Goal: Check status: Check status

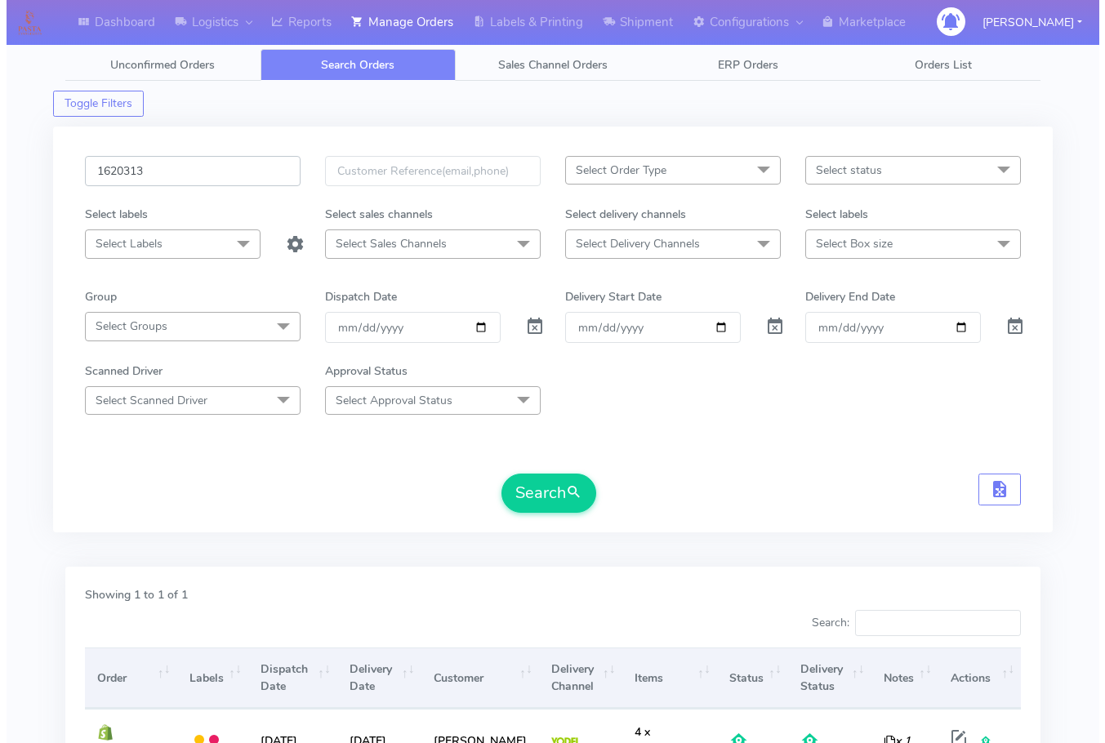
scroll to position [101, 0]
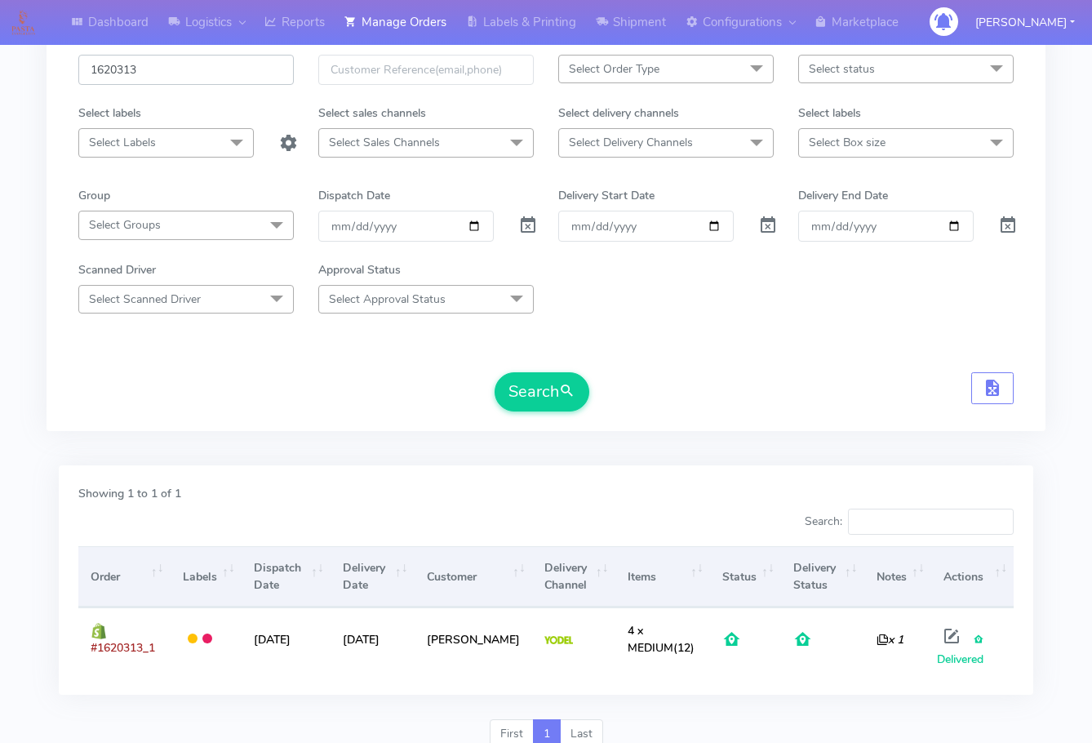
click at [197, 73] on input "1620313" at bounding box center [186, 70] width 216 height 30
paste input "4698"
type input "1624698"
click at [532, 370] on form "1624698 Select Order Type Select All MEALS ATAVI One Off Pasta Club Gift Kit Ev…" at bounding box center [546, 233] width 936 height 357
click at [531, 408] on button "Search" at bounding box center [542, 391] width 95 height 39
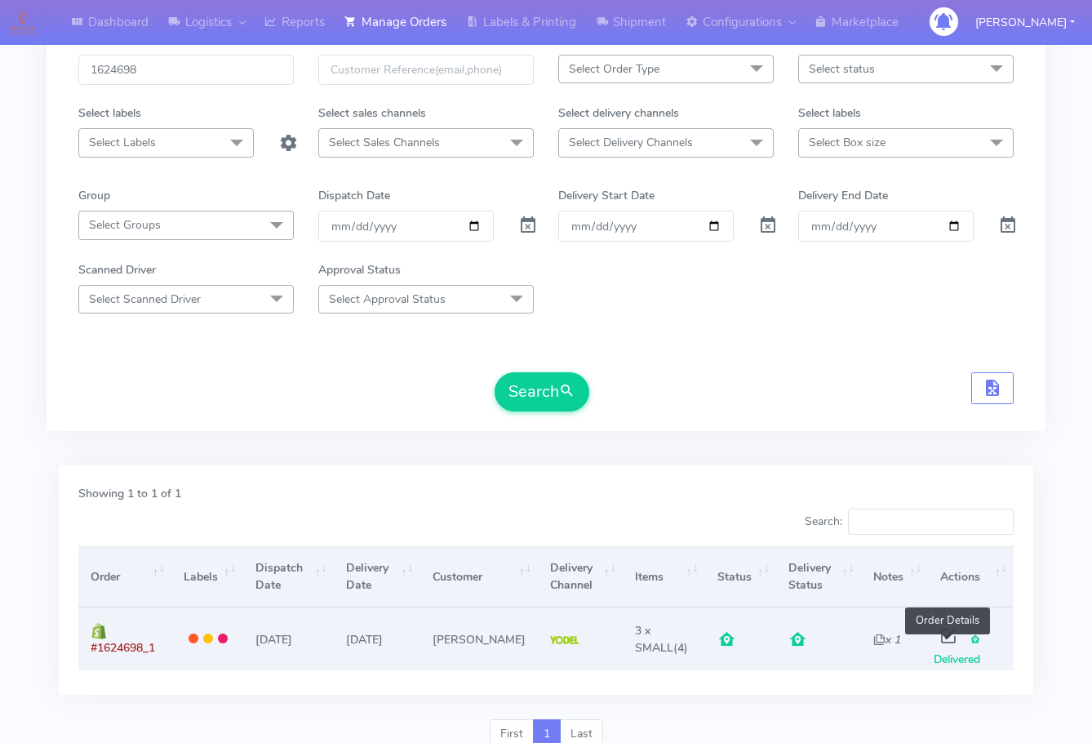
click at [944, 641] on span at bounding box center [948, 640] width 29 height 16
select select "5"
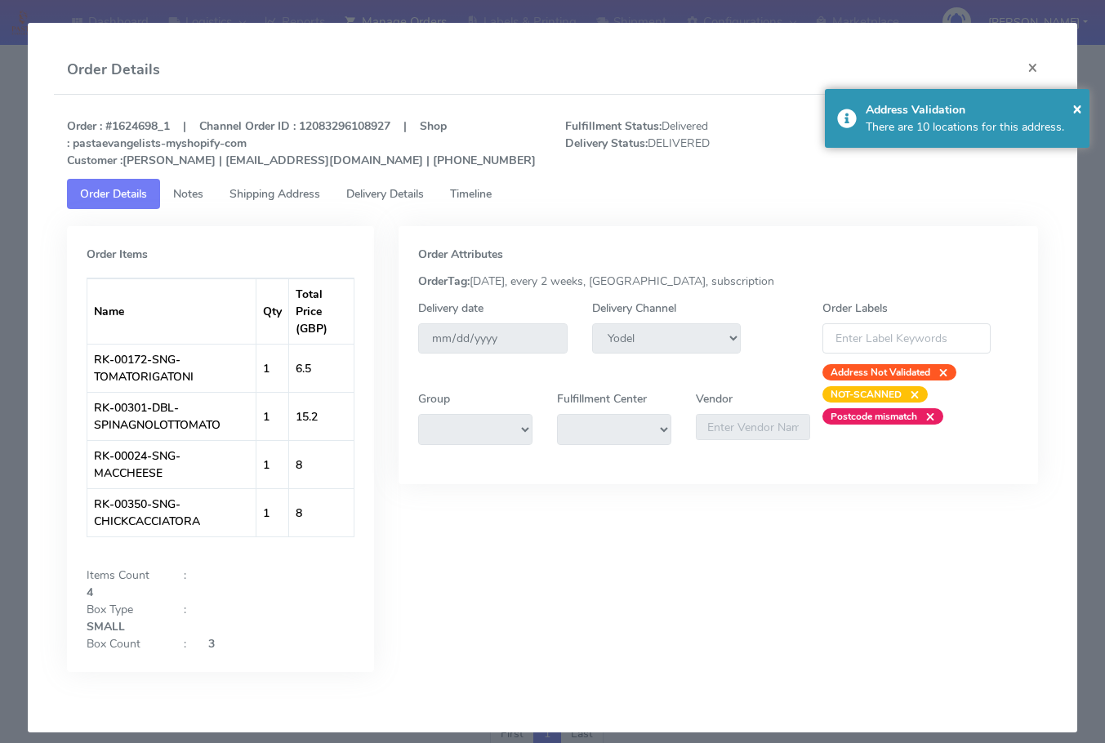
click at [301, 196] on span "Shipping Address" at bounding box center [274, 194] width 91 height 16
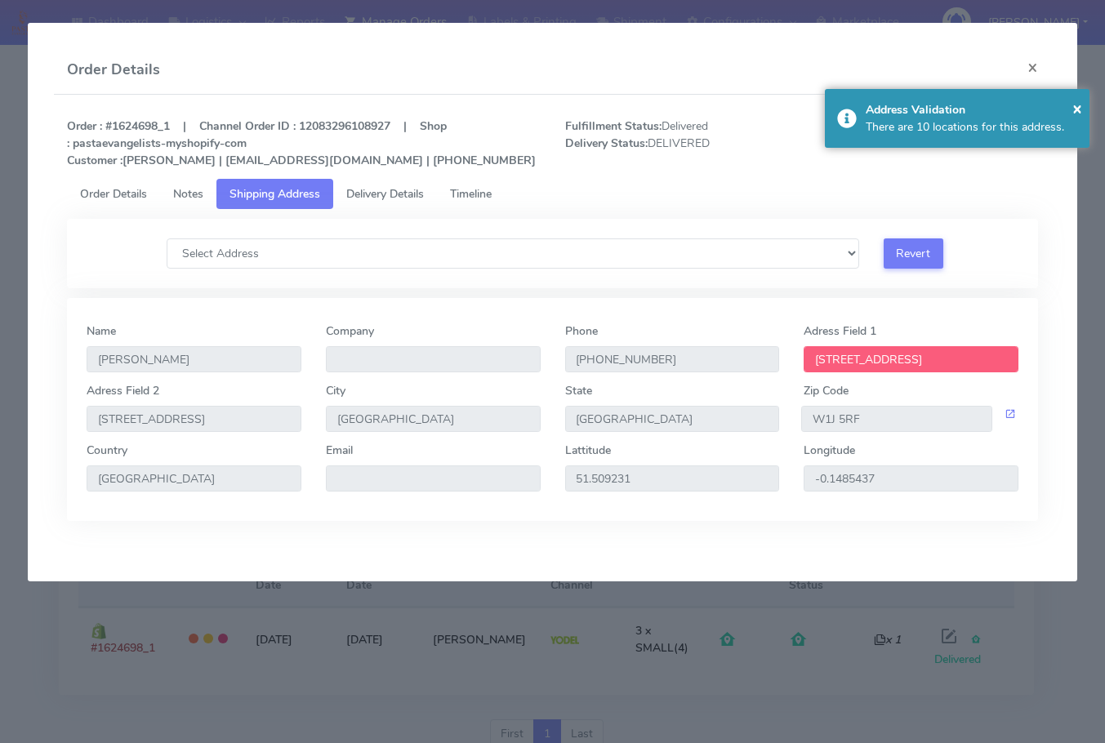
click at [400, 189] on span "Delivery Details" at bounding box center [385, 194] width 78 height 16
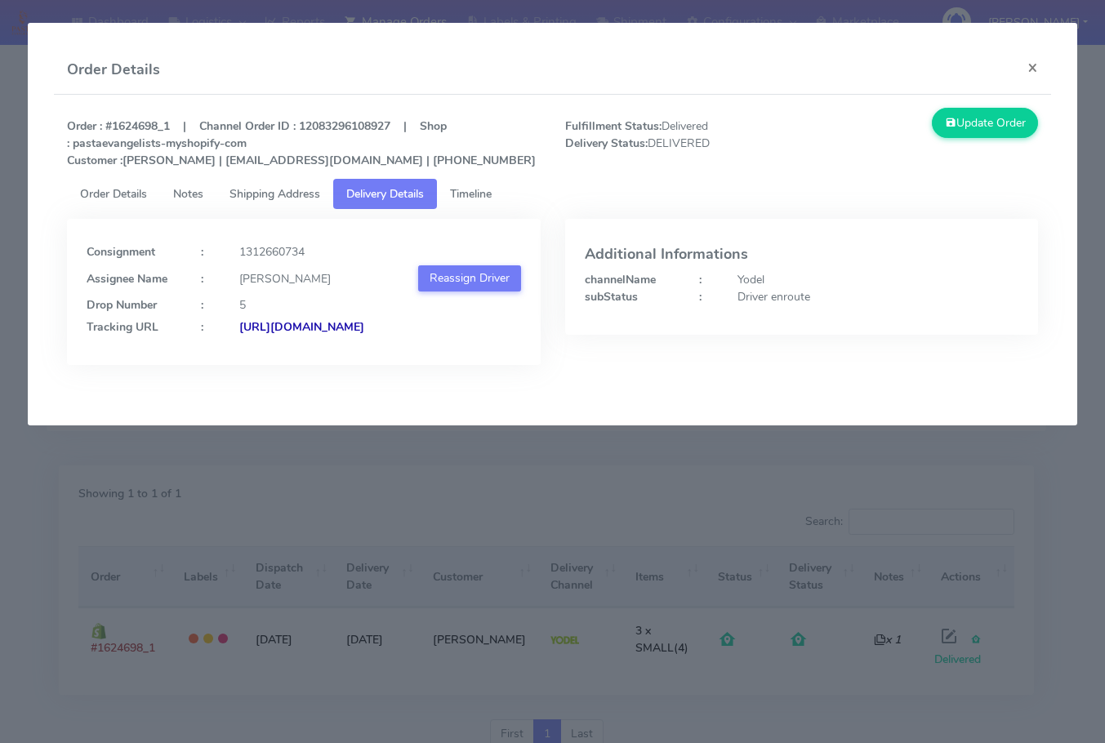
click at [290, 199] on span "Shipping Address" at bounding box center [274, 194] width 91 height 16
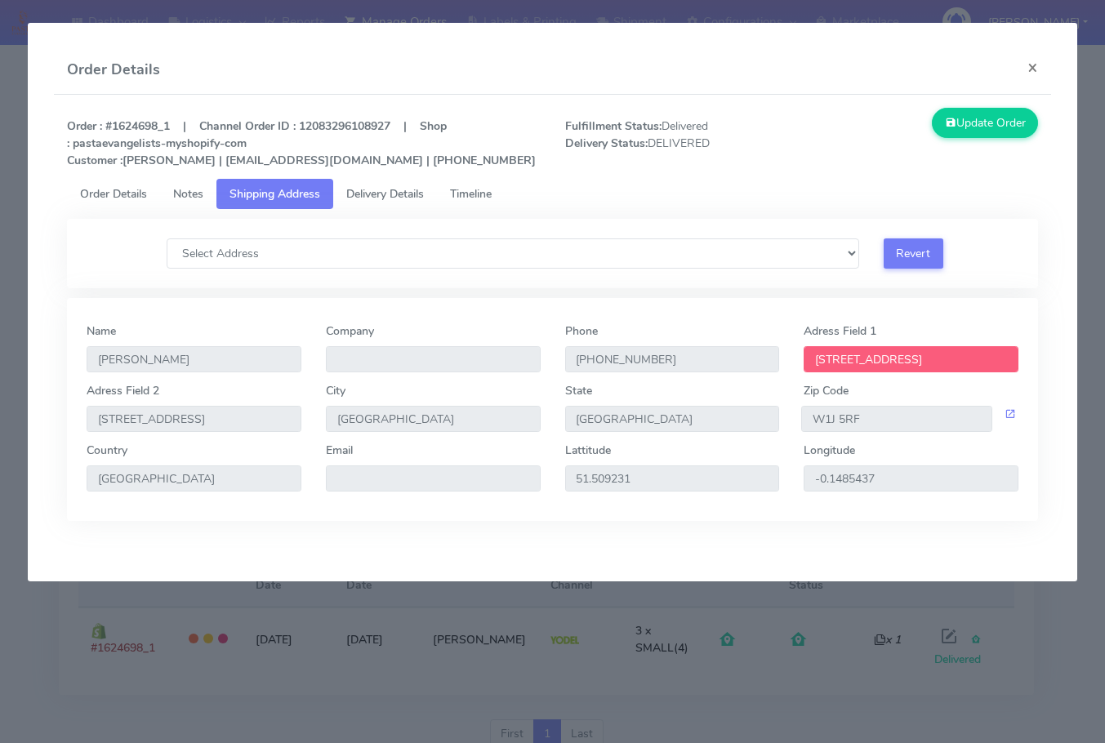
click at [380, 194] on span "Delivery Details" at bounding box center [385, 194] width 78 height 16
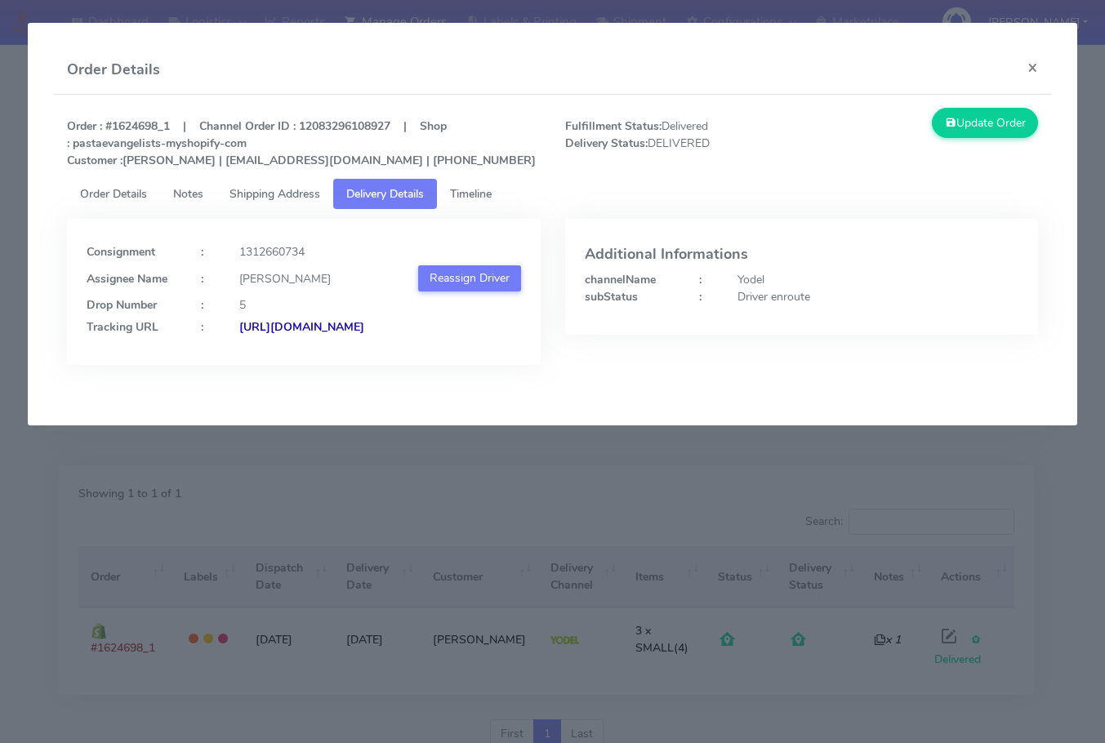
drag, startPoint x: 434, startPoint y: 358, endPoint x: 263, endPoint y: 378, distance: 172.6
click at [263, 365] on div "Consignment : 1312660734 Assignee Name : C [PERSON_NAME] Driver Drop Number : 5…" at bounding box center [303, 292] width 473 height 146
copy strong "JJD0002249960900180"
